Goal: Transaction & Acquisition: Purchase product/service

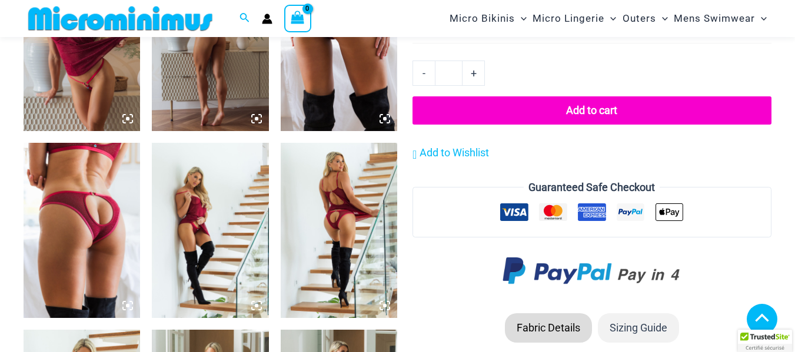
scroll to position [1607, 0]
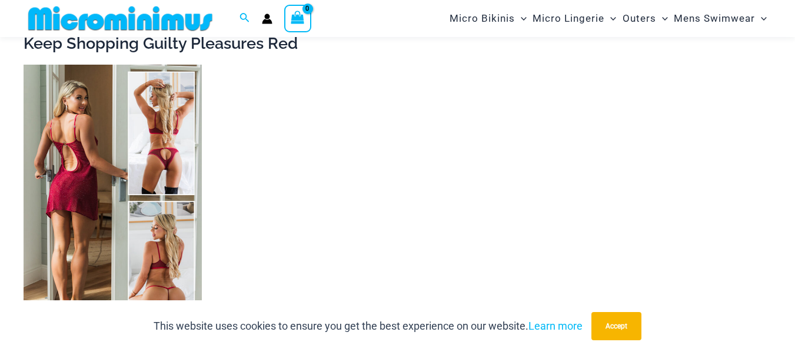
click at [85, 172] on img at bounding box center [113, 198] width 178 height 267
